Goal: Use online tool/utility: Utilize a website feature to perform a specific function

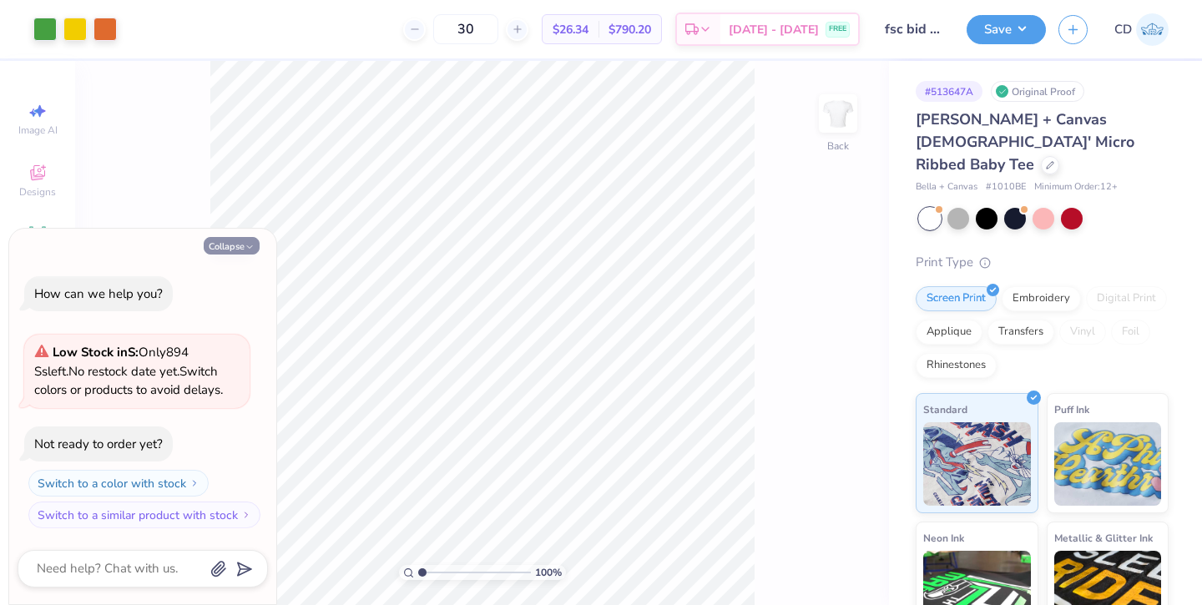
click at [221, 249] on button "Collapse" at bounding box center [232, 246] width 56 height 18
type textarea "x"
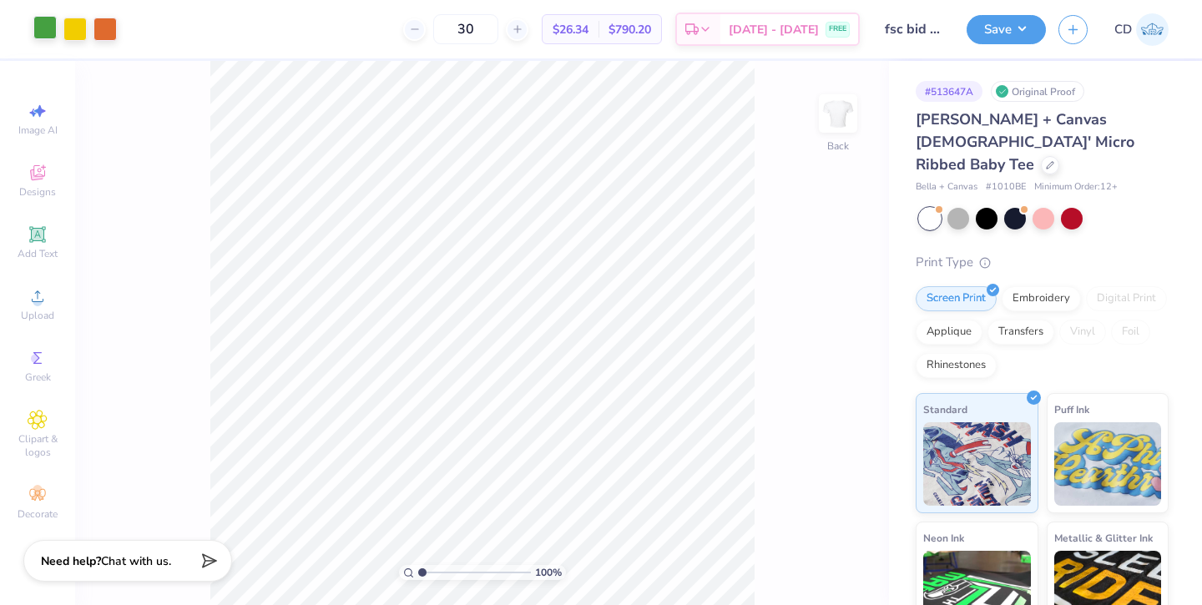
click at [49, 32] on div at bounding box center [44, 27] width 23 height 23
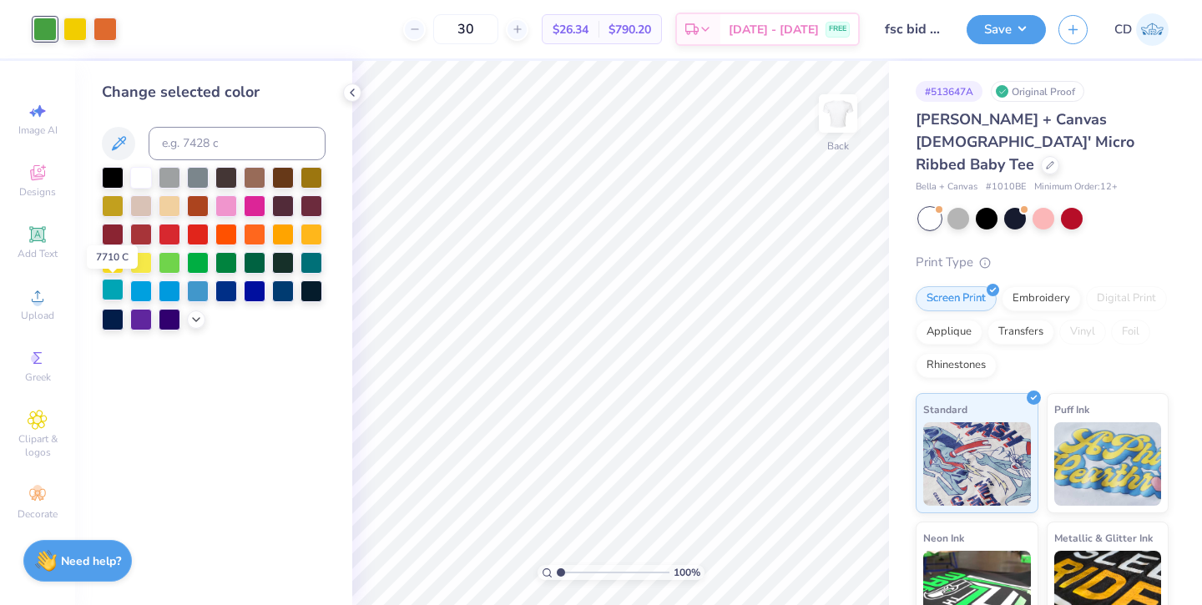
click at [108, 287] on div at bounding box center [113, 290] width 22 height 22
click at [304, 260] on div at bounding box center [311, 261] width 22 height 22
click at [112, 285] on div at bounding box center [113, 290] width 22 height 22
click at [104, 25] on div at bounding box center [104, 27] width 23 height 23
click at [124, 139] on icon at bounding box center [118, 144] width 20 height 20
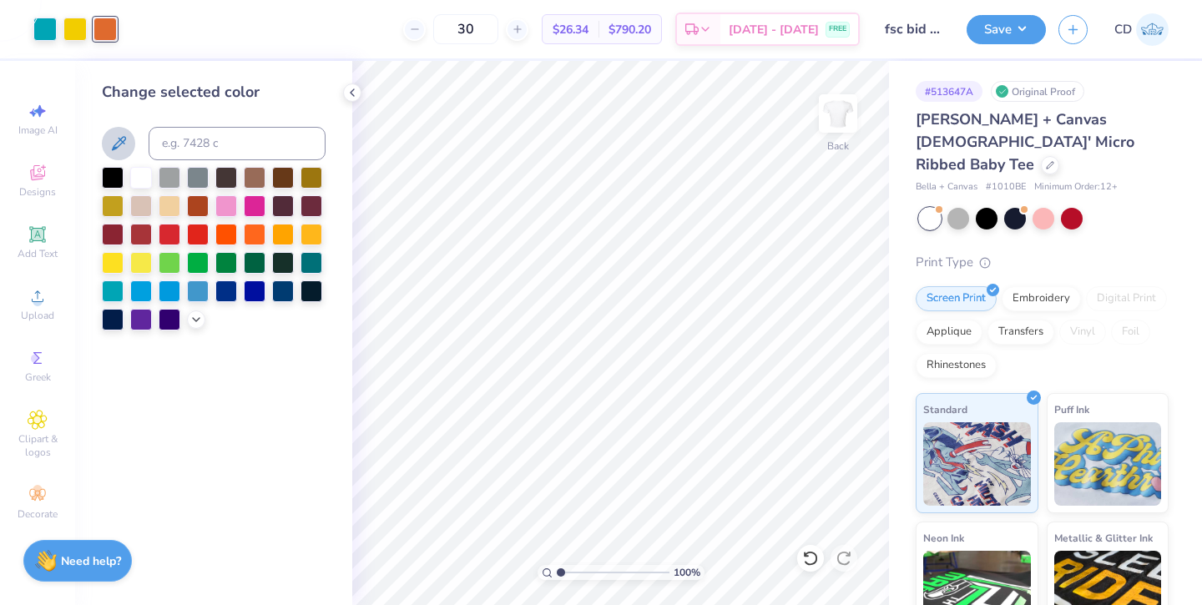
click at [119, 139] on icon at bounding box center [119, 143] width 14 height 14
click at [189, 319] on icon at bounding box center [195, 317] width 13 height 13
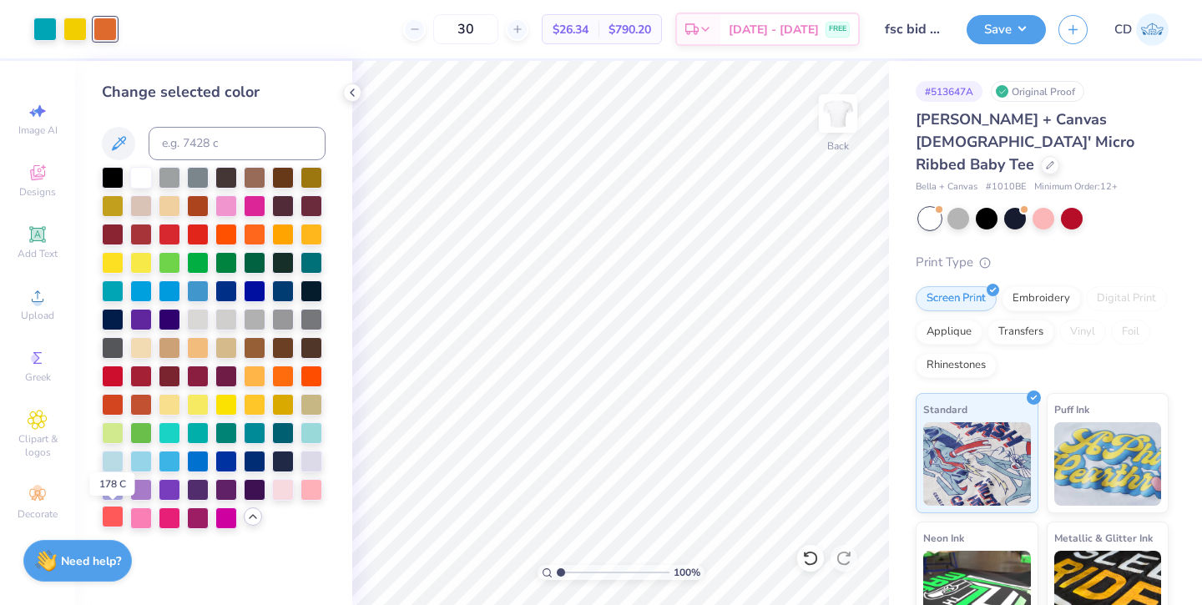
click at [106, 516] on div at bounding box center [113, 517] width 22 height 22
click at [74, 33] on div at bounding box center [74, 27] width 23 height 23
click at [227, 405] on div at bounding box center [226, 403] width 22 height 22
click at [196, 406] on div at bounding box center [198, 403] width 22 height 22
click at [227, 406] on div at bounding box center [226, 403] width 22 height 22
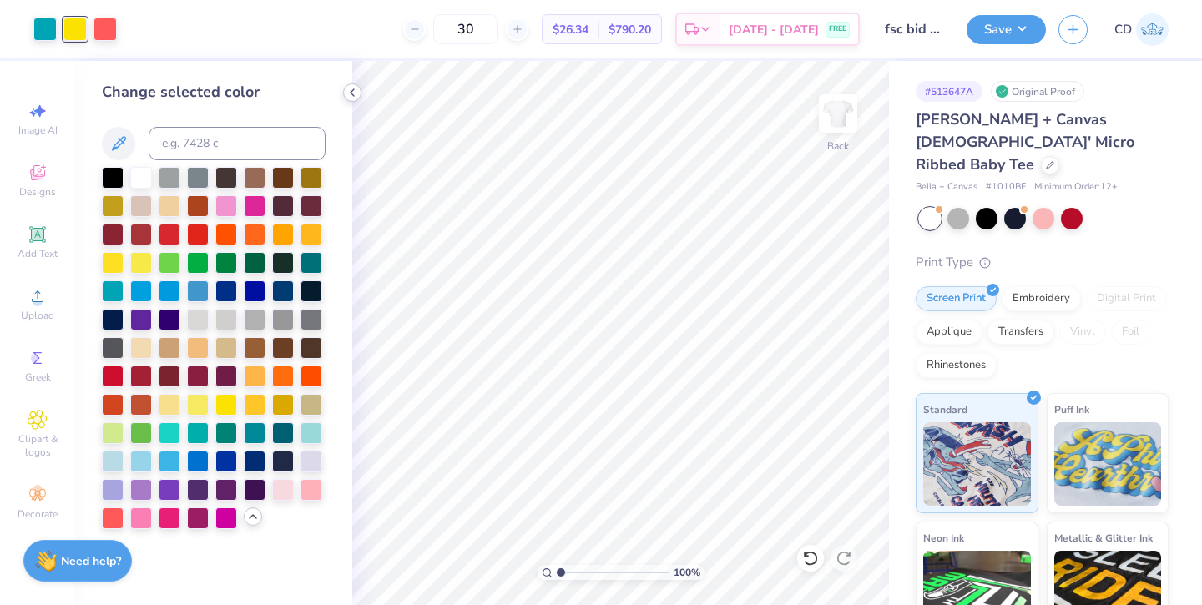
click at [349, 91] on icon at bounding box center [352, 92] width 13 height 13
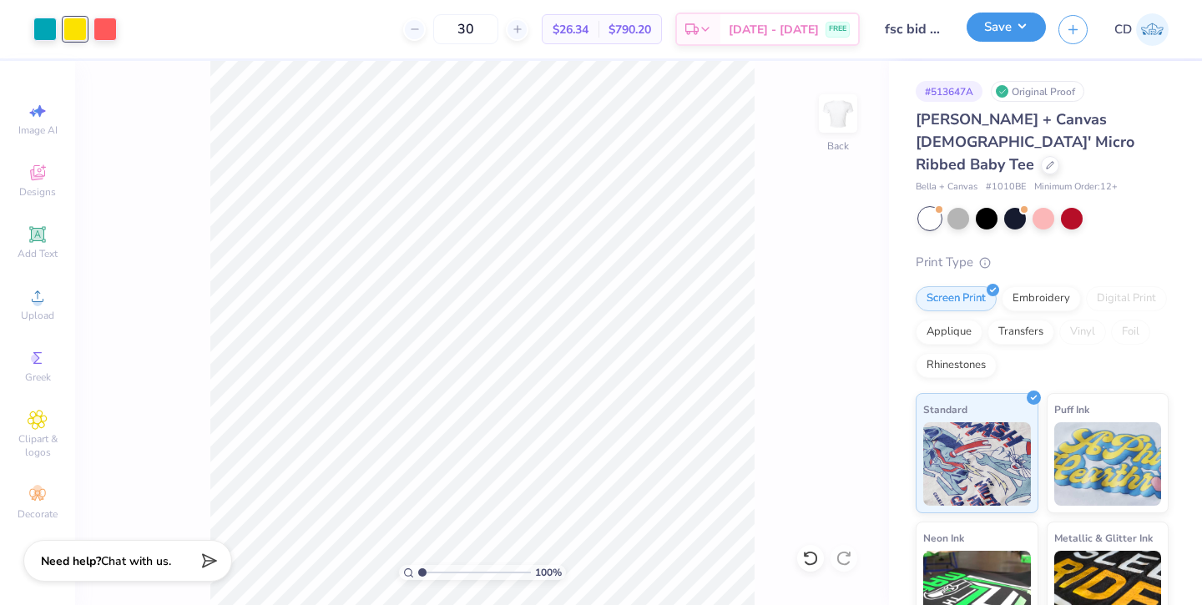
click at [1011, 28] on button "Save" at bounding box center [1005, 27] width 79 height 29
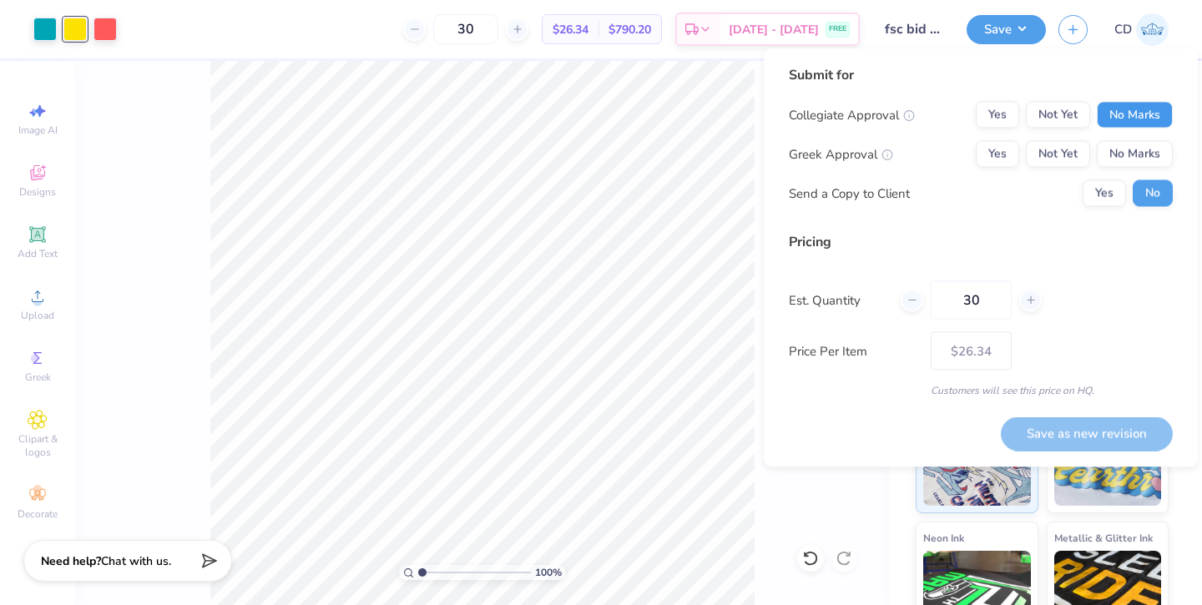
click at [1146, 104] on button "No Marks" at bounding box center [1135, 115] width 76 height 27
click at [1060, 154] on button "Not Yet" at bounding box center [1058, 154] width 64 height 27
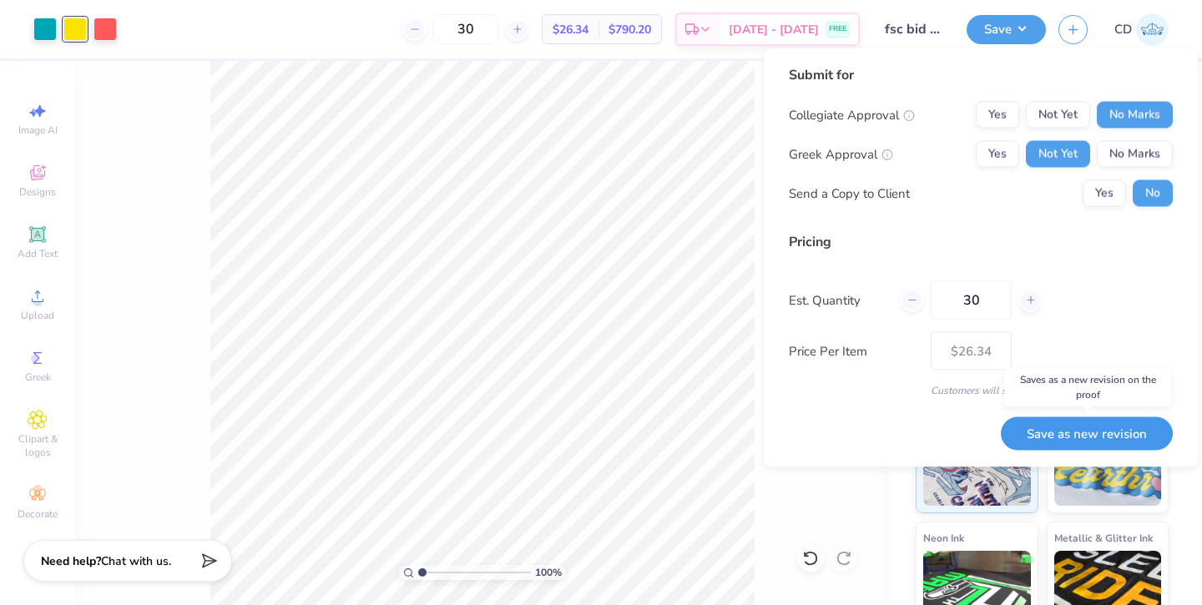
click at [1065, 432] on button "Save as new revision" at bounding box center [1087, 433] width 172 height 34
type input "$26.34"
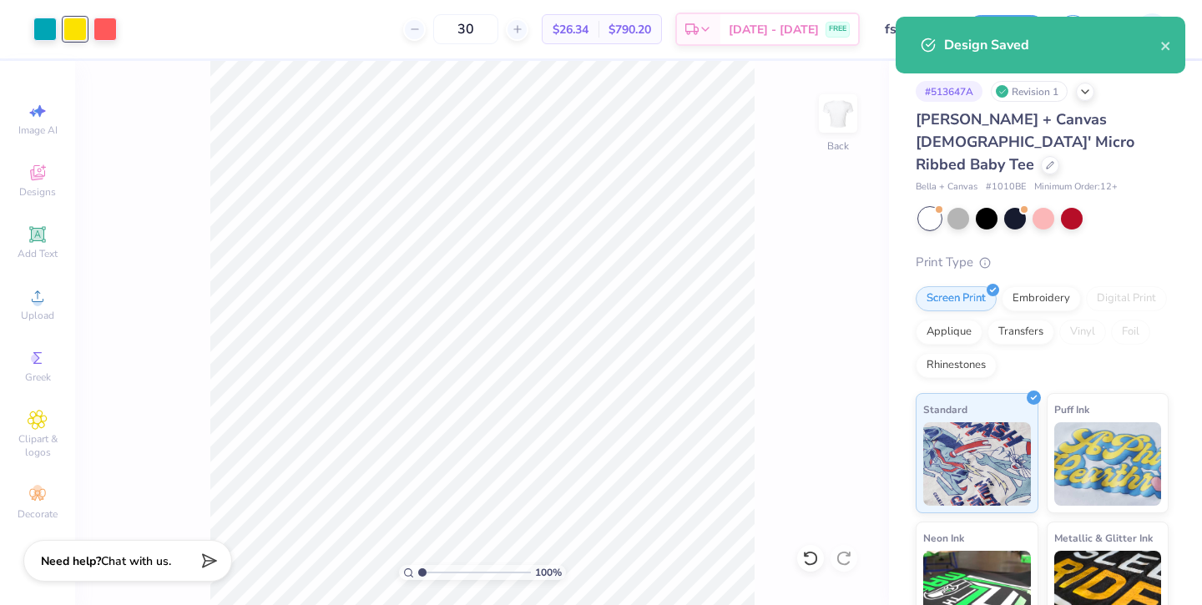
click at [75, 33] on div at bounding box center [74, 29] width 23 height 23
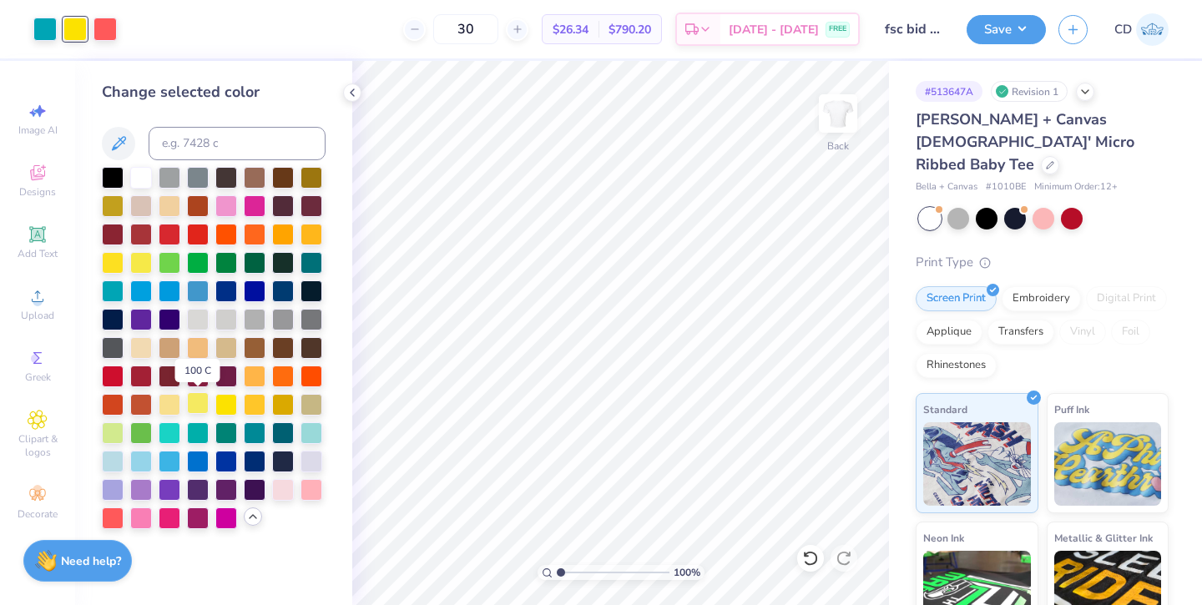
click at [193, 403] on div at bounding box center [198, 403] width 22 height 22
click at [224, 401] on div at bounding box center [226, 403] width 22 height 22
click at [351, 92] on polyline at bounding box center [352, 92] width 3 height 7
